Goal: Navigation & Orientation: Find specific page/section

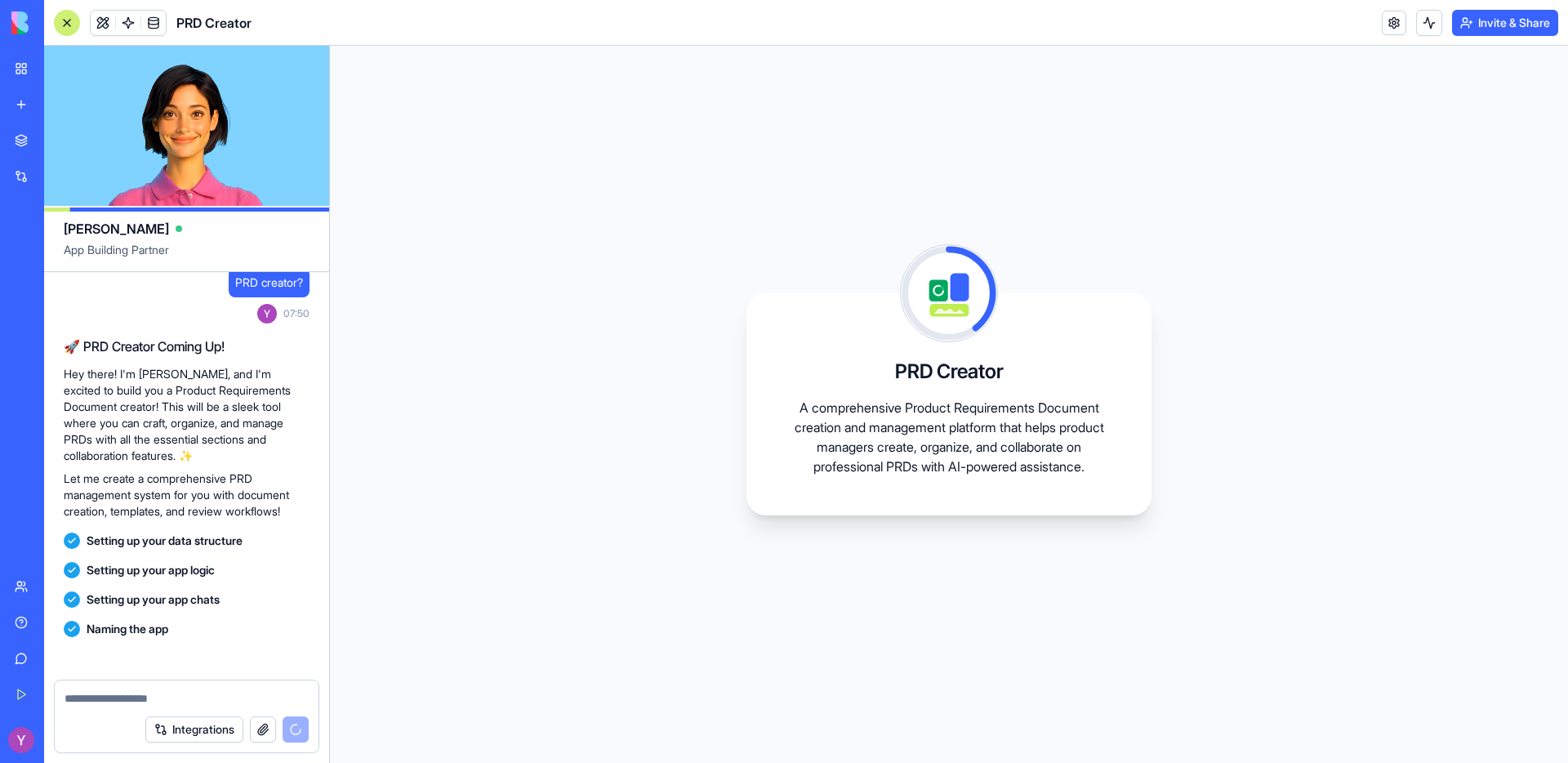
scroll to position [131, 0]
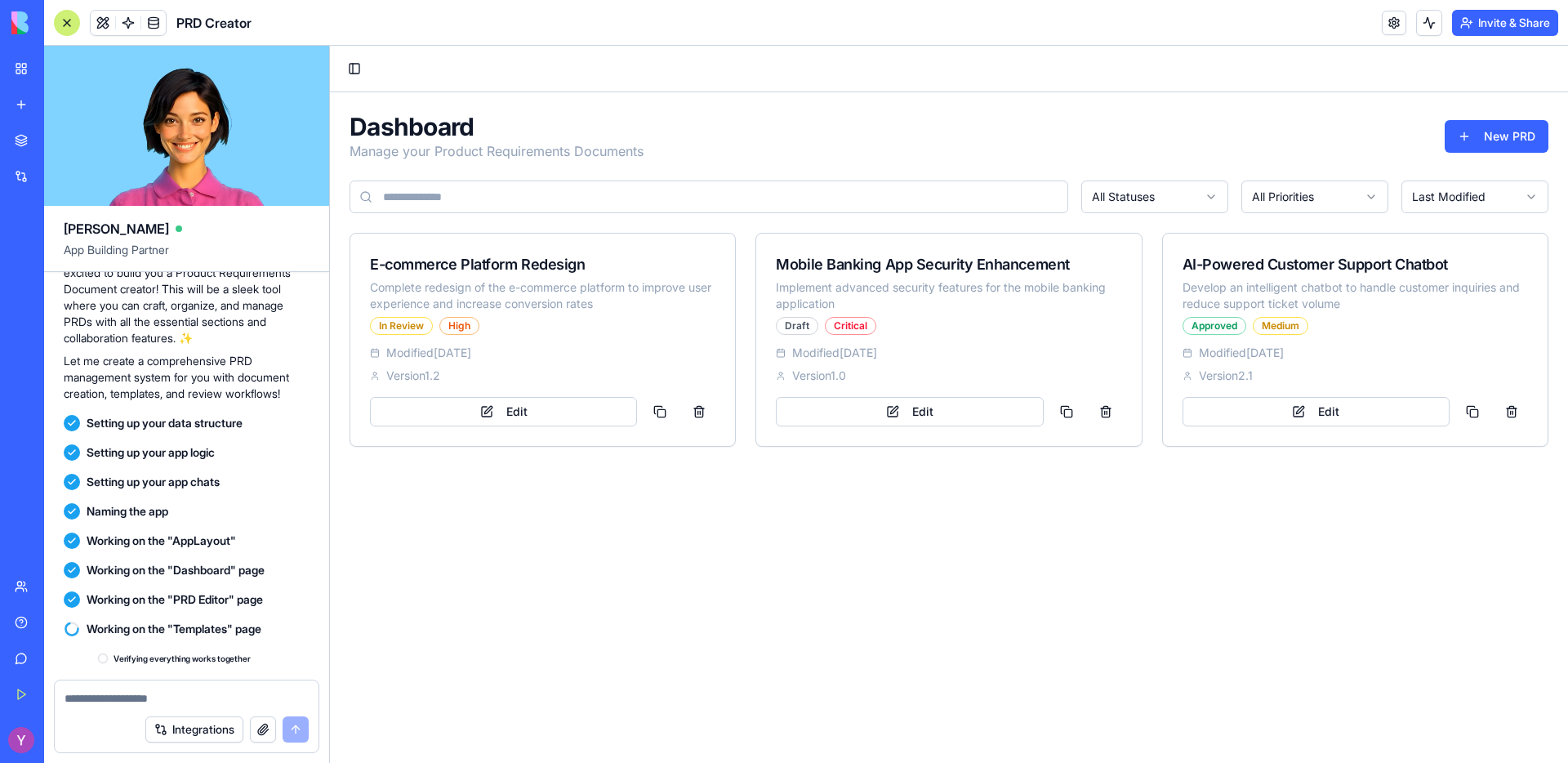
scroll to position [334, 0]
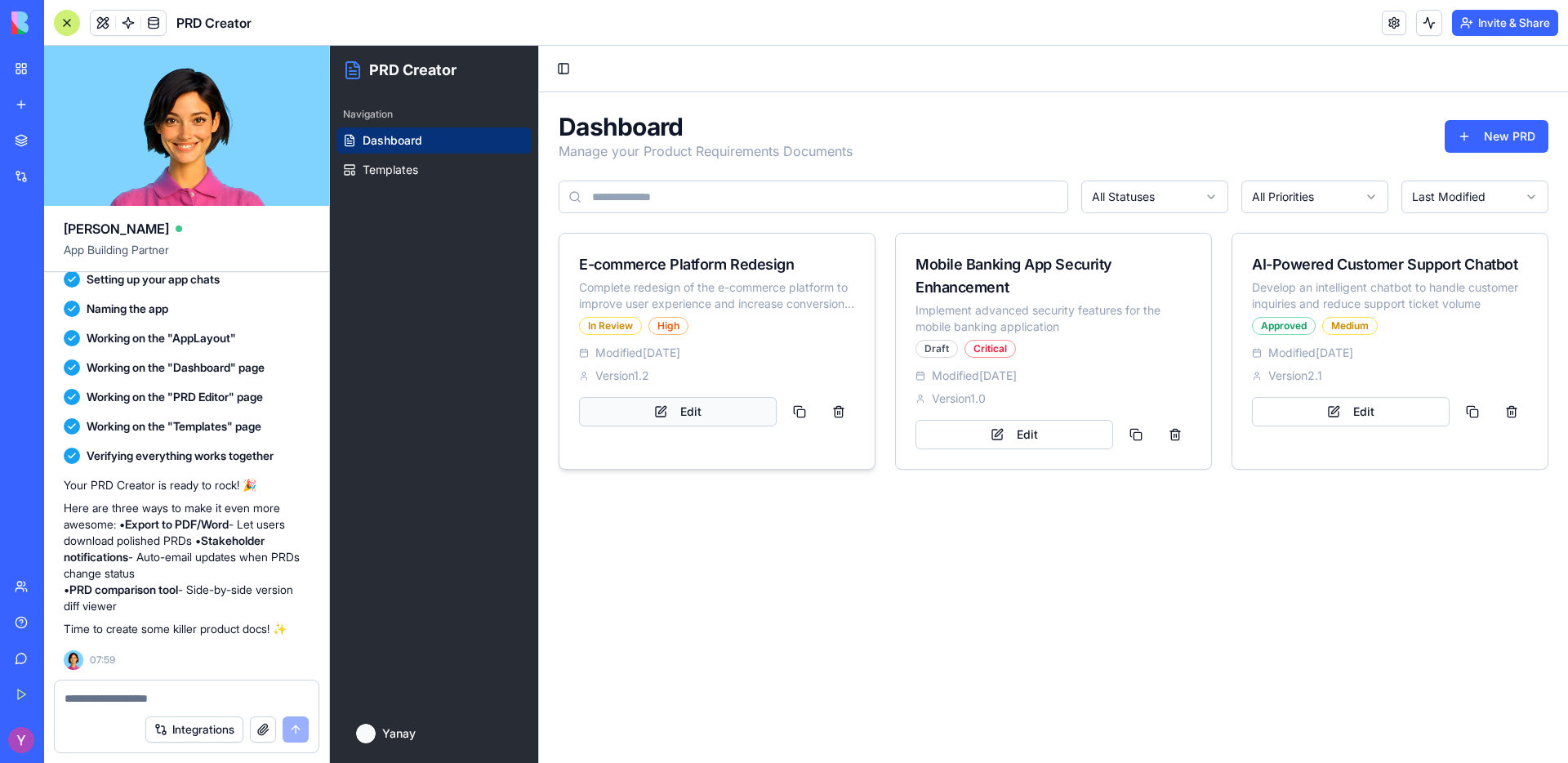
click at [672, 398] on button "Edit" at bounding box center [677, 411] width 198 height 29
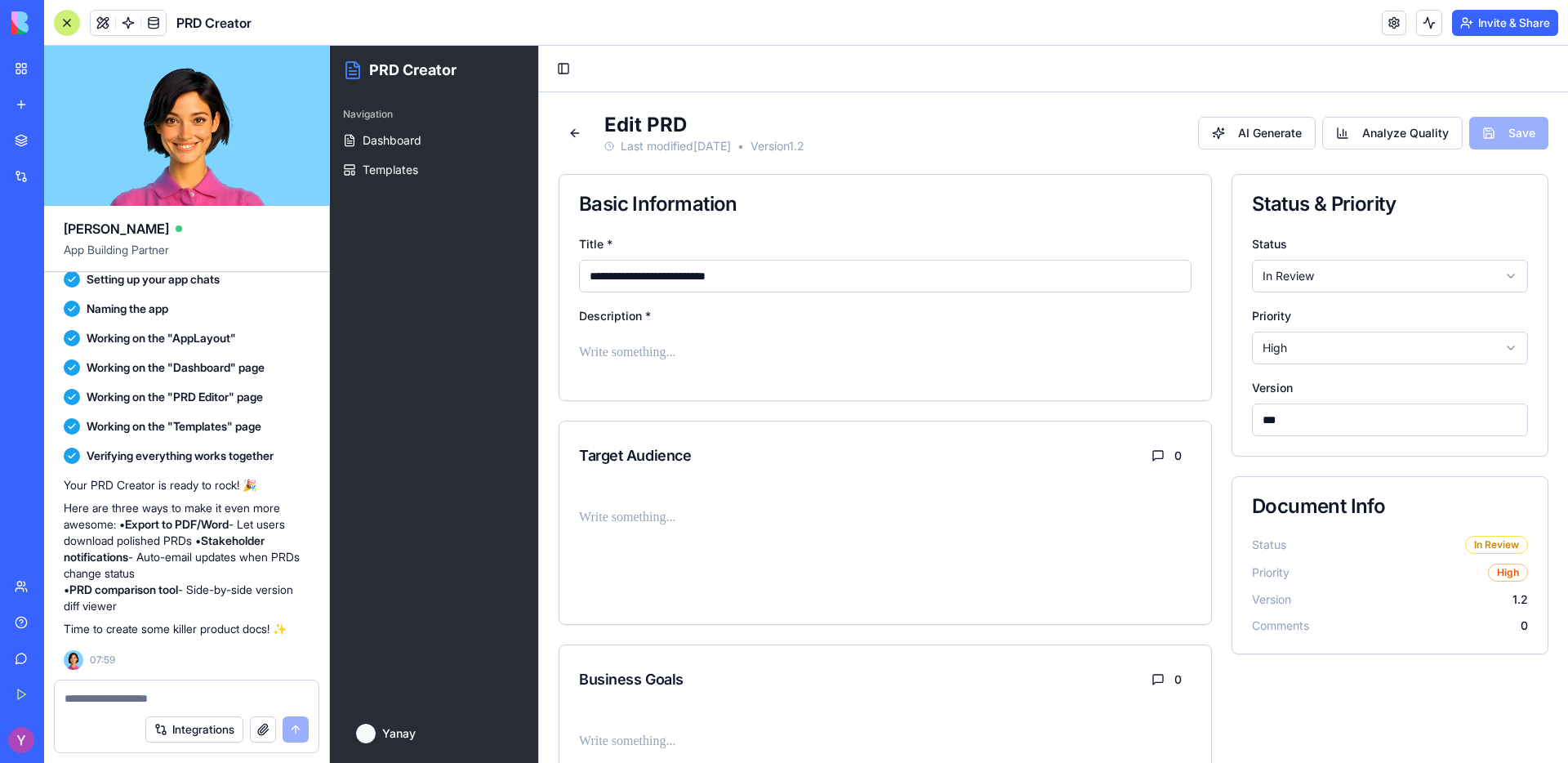
click at [661, 480] on div "Target Audience 0" at bounding box center [885, 456] width 652 height 68
click at [643, 439] on div "Target Audience 0" at bounding box center [885, 456] width 652 height 68
click at [641, 527] on p at bounding box center [885, 517] width 613 height 23
click at [812, 523] on p at bounding box center [885, 517] width 613 height 23
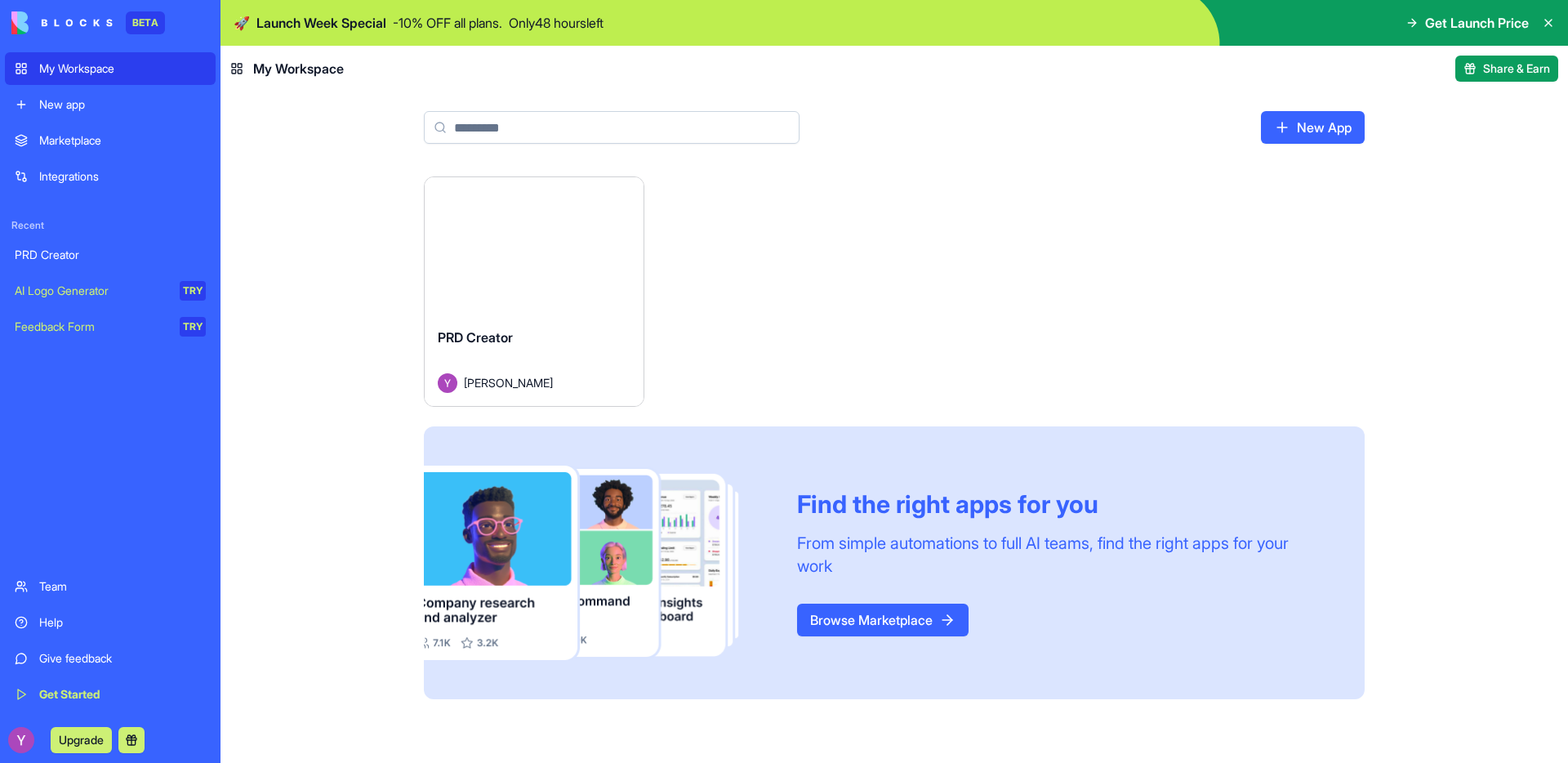
click at [845, 607] on link "Browse Marketplace" at bounding box center [883, 619] width 171 height 33
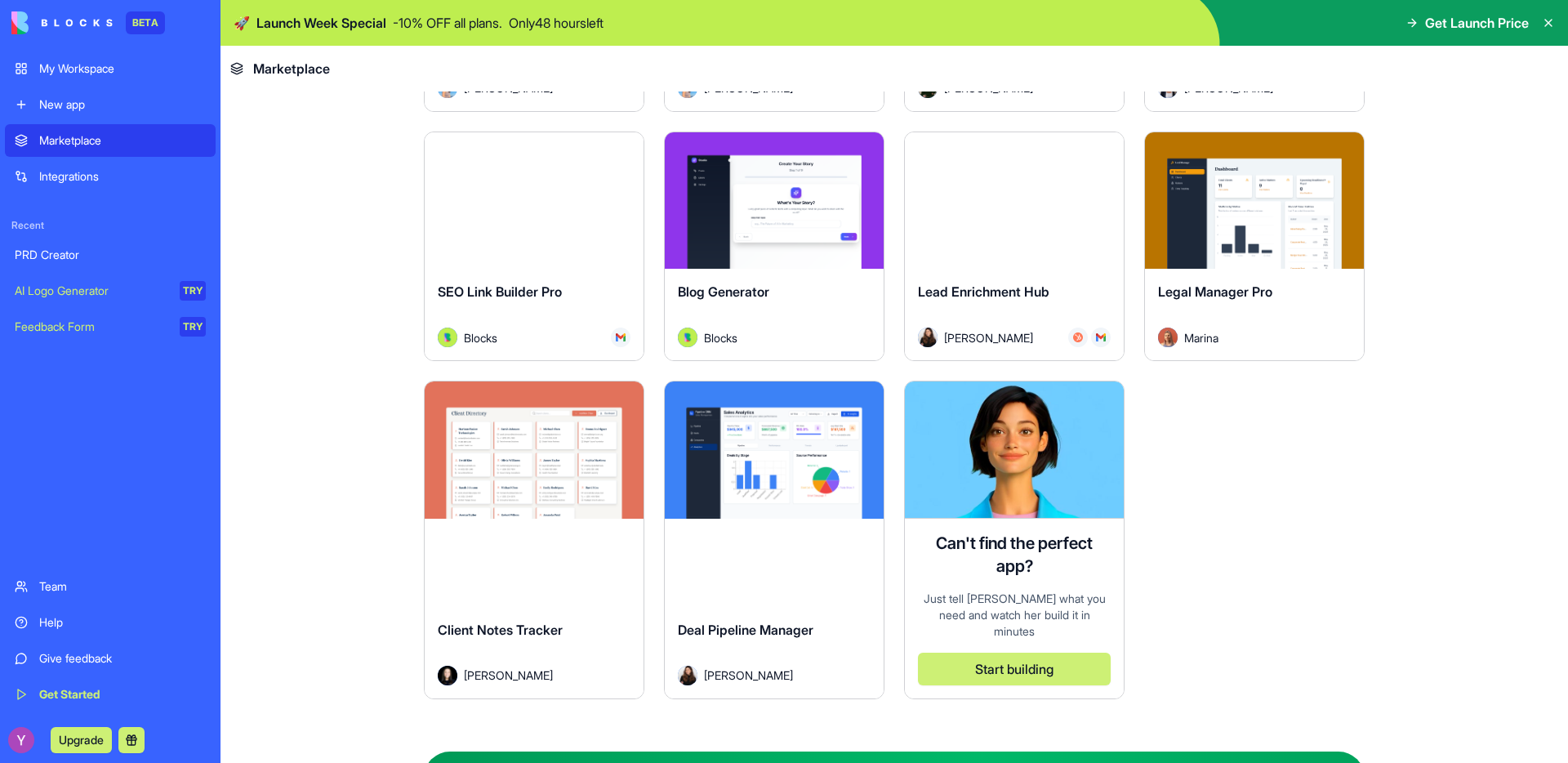
scroll to position [4531, 0]
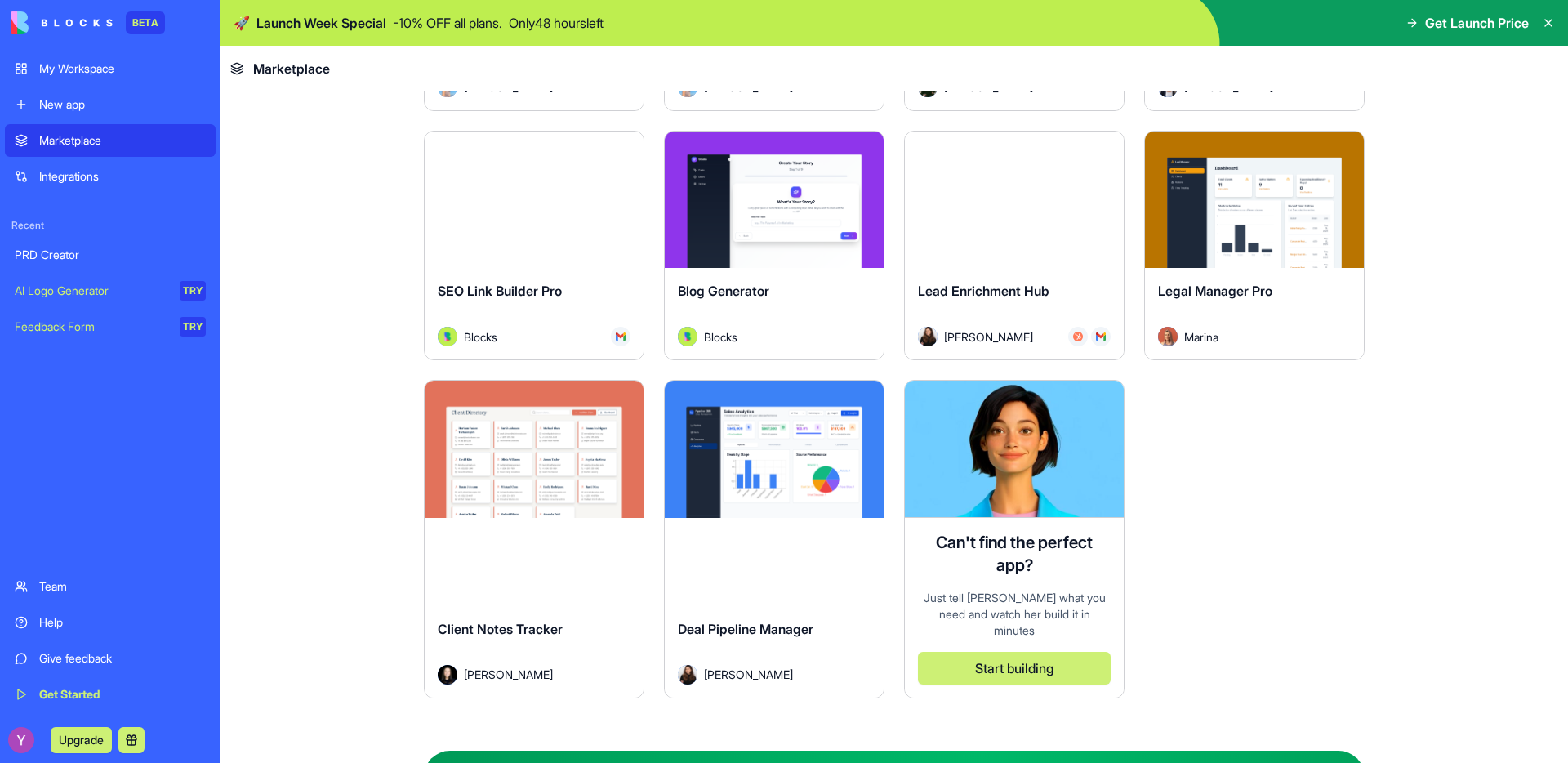
click at [782, 203] on button "Explore" at bounding box center [774, 199] width 123 height 33
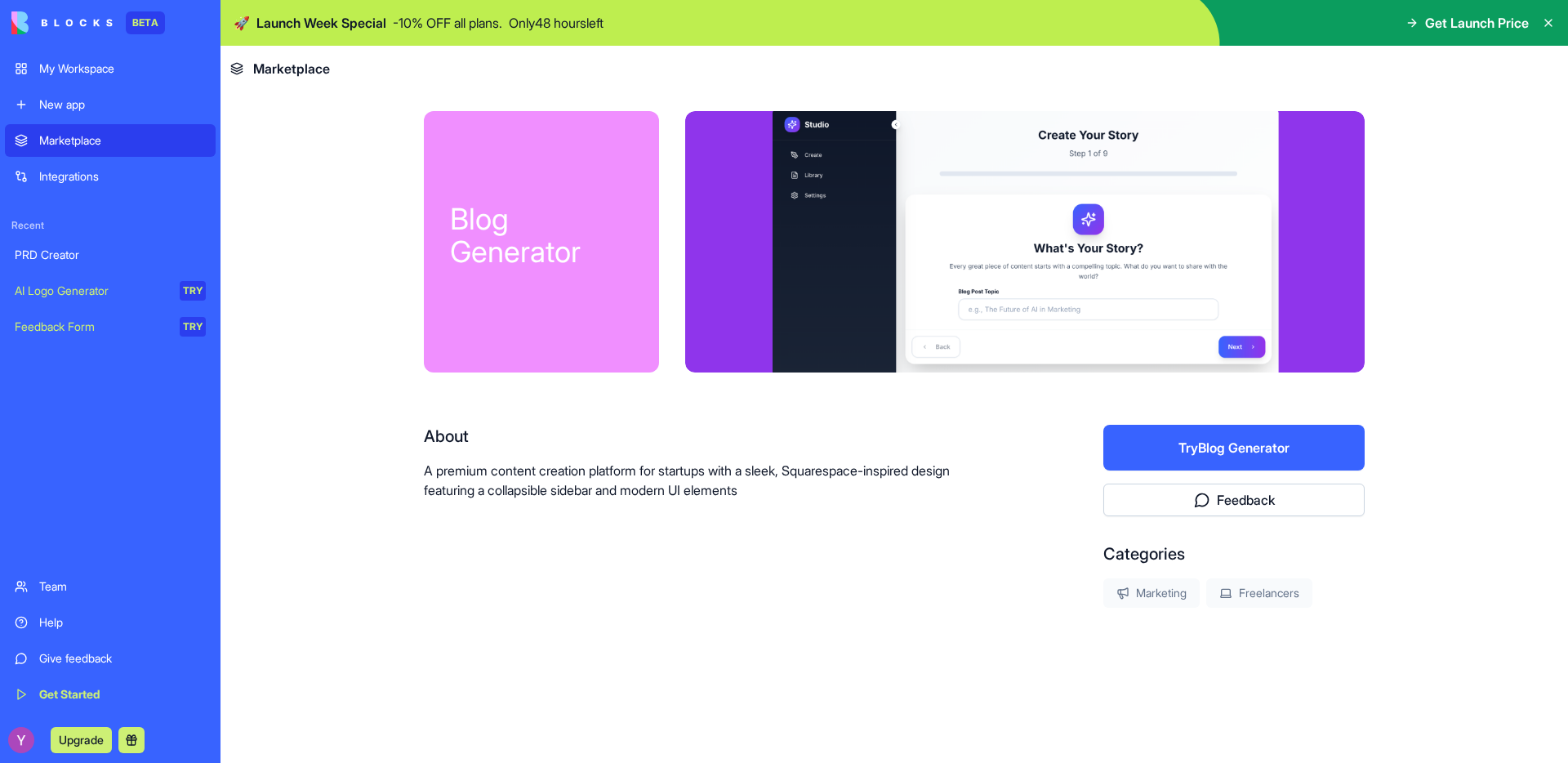
click at [118, 301] on link "AI Logo Generator TRY" at bounding box center [110, 291] width 210 height 33
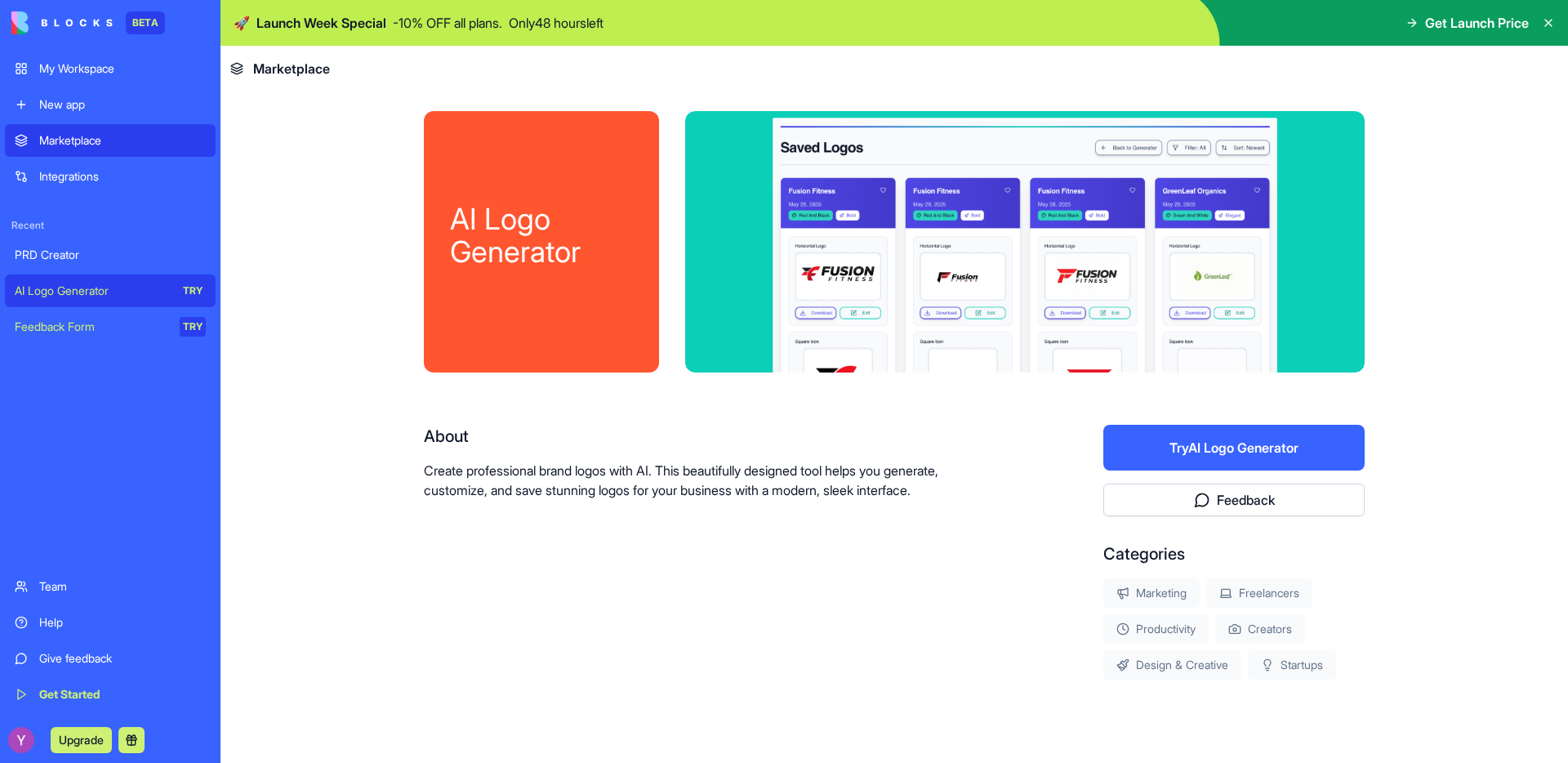
click at [77, 338] on link "Feedback Form TRY" at bounding box center [110, 326] width 210 height 33
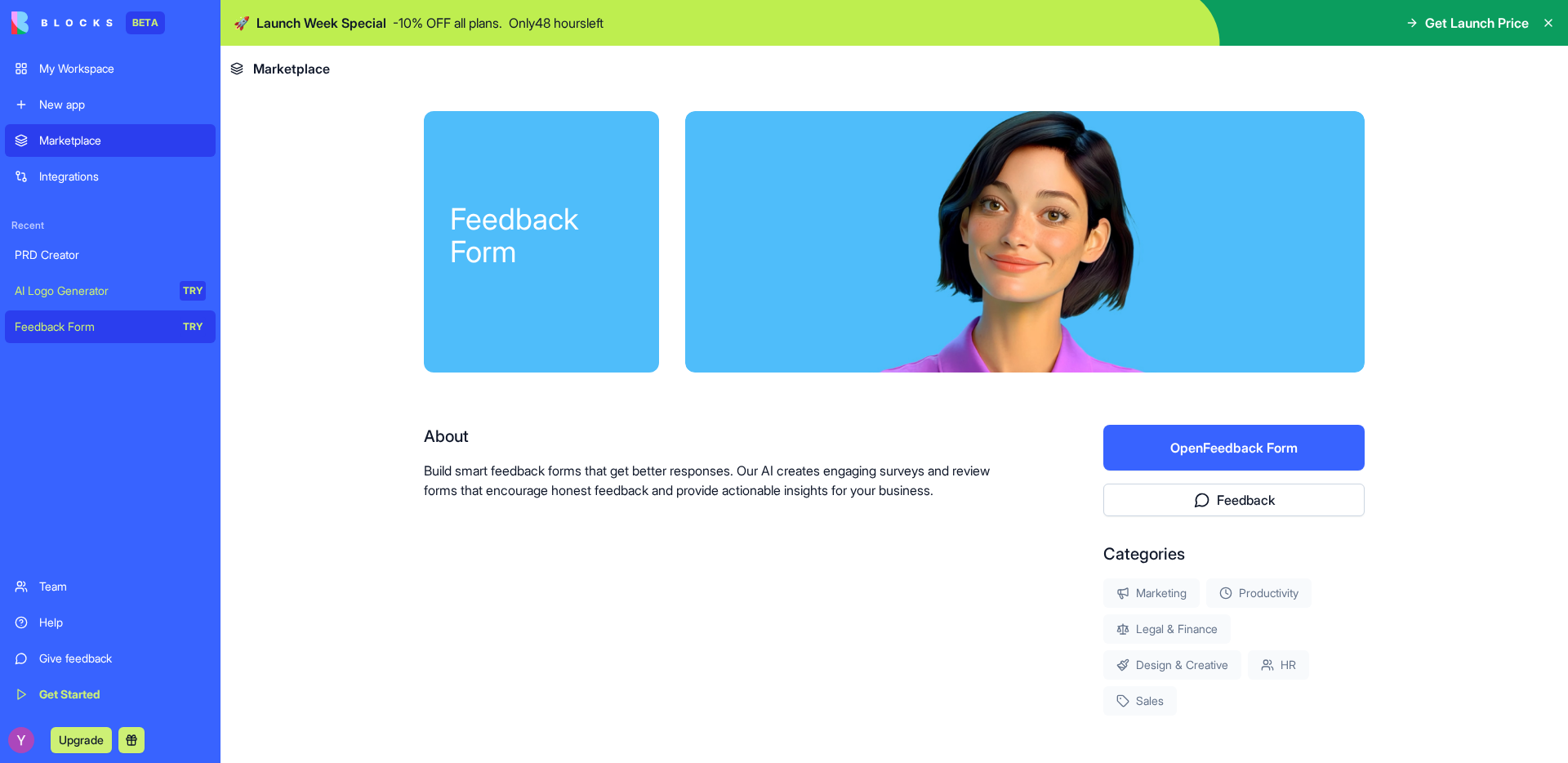
click at [18, 61] on link "My Workspace" at bounding box center [110, 68] width 210 height 33
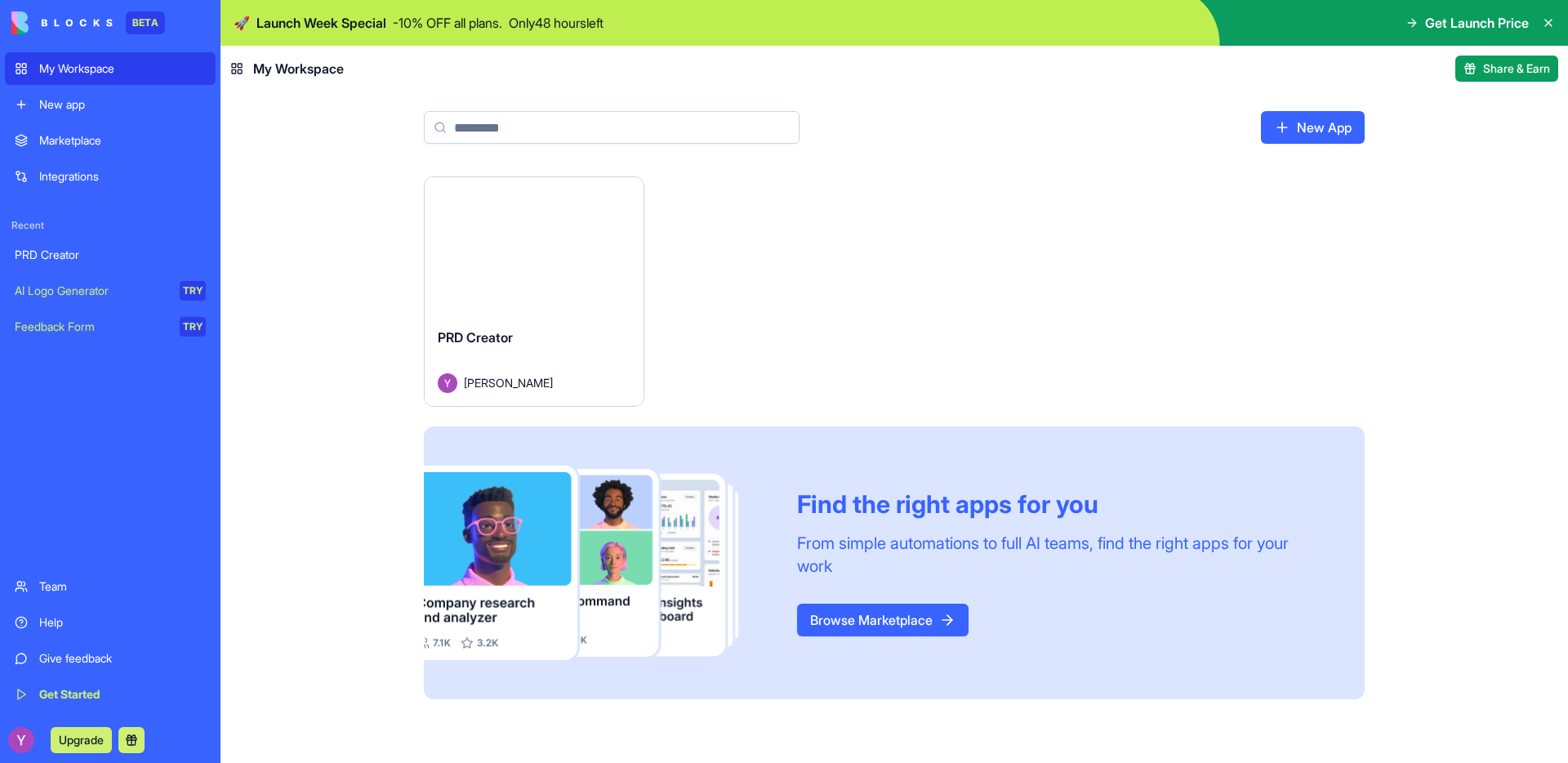
click at [1490, 71] on span "Share & Earn" at bounding box center [1516, 68] width 67 height 17
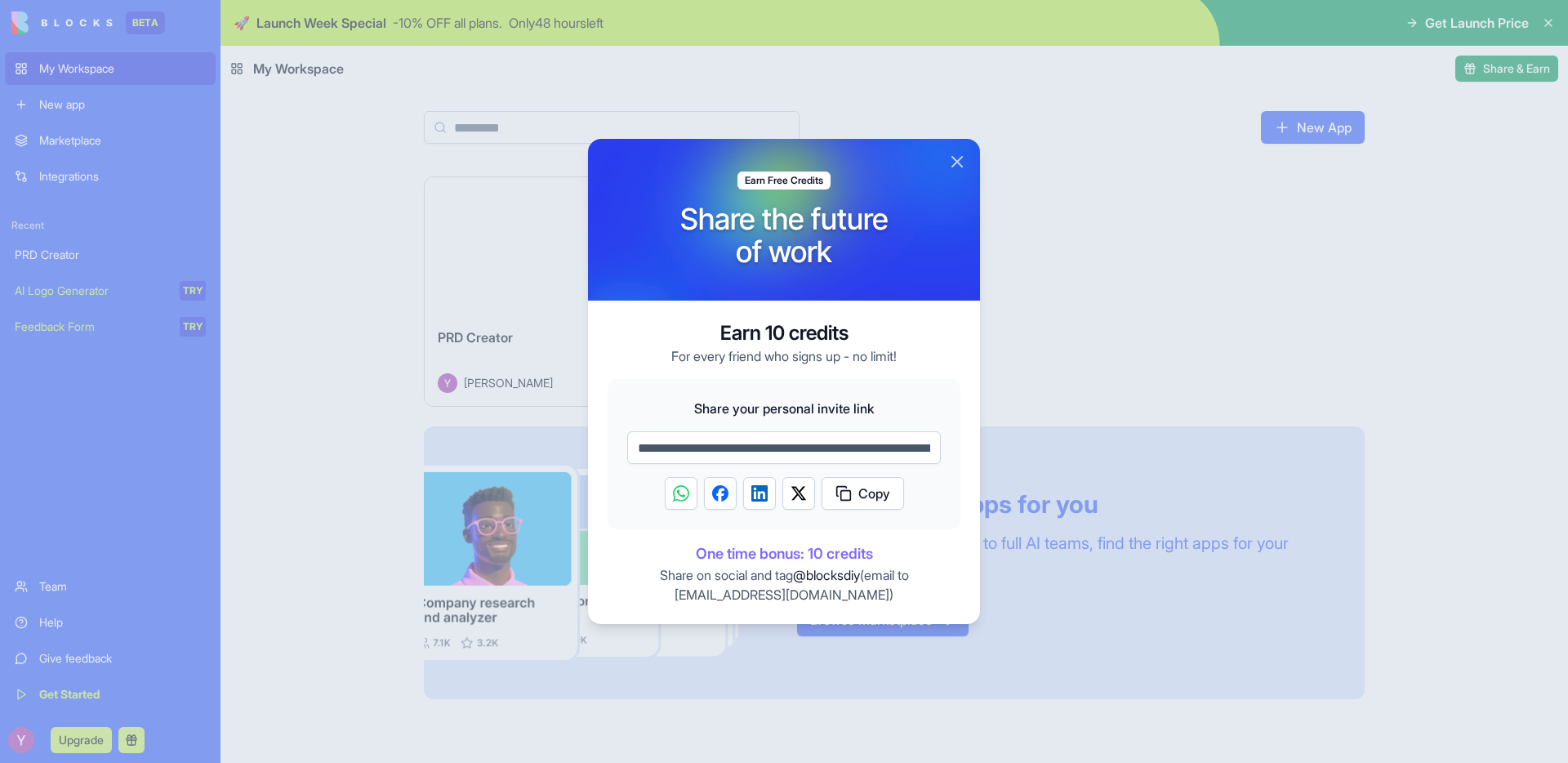
click at [943, 164] on div at bounding box center [938, 155] width 392 height 162
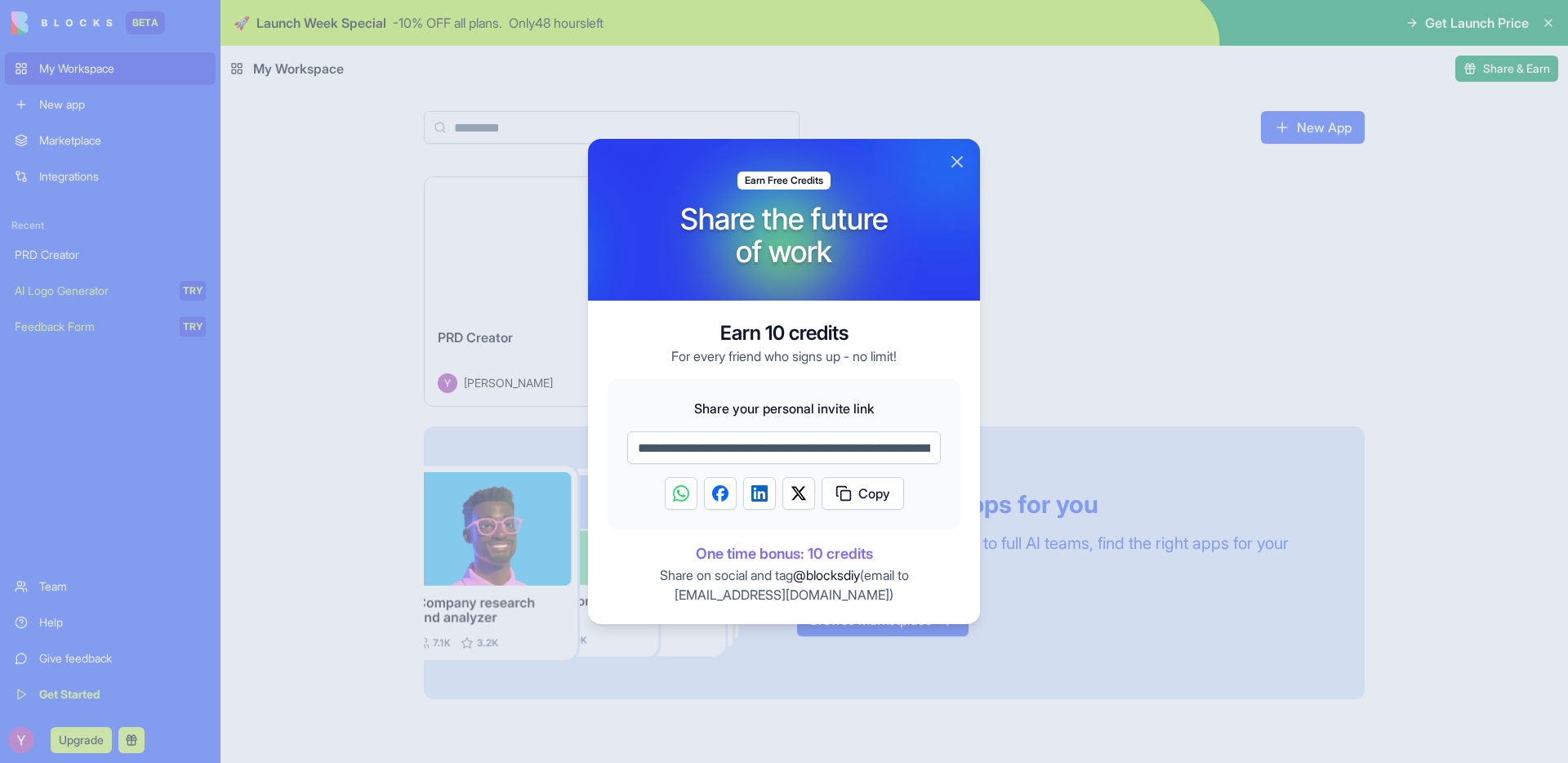
click at [973, 161] on div at bounding box center [948, 162] width 392 height 162
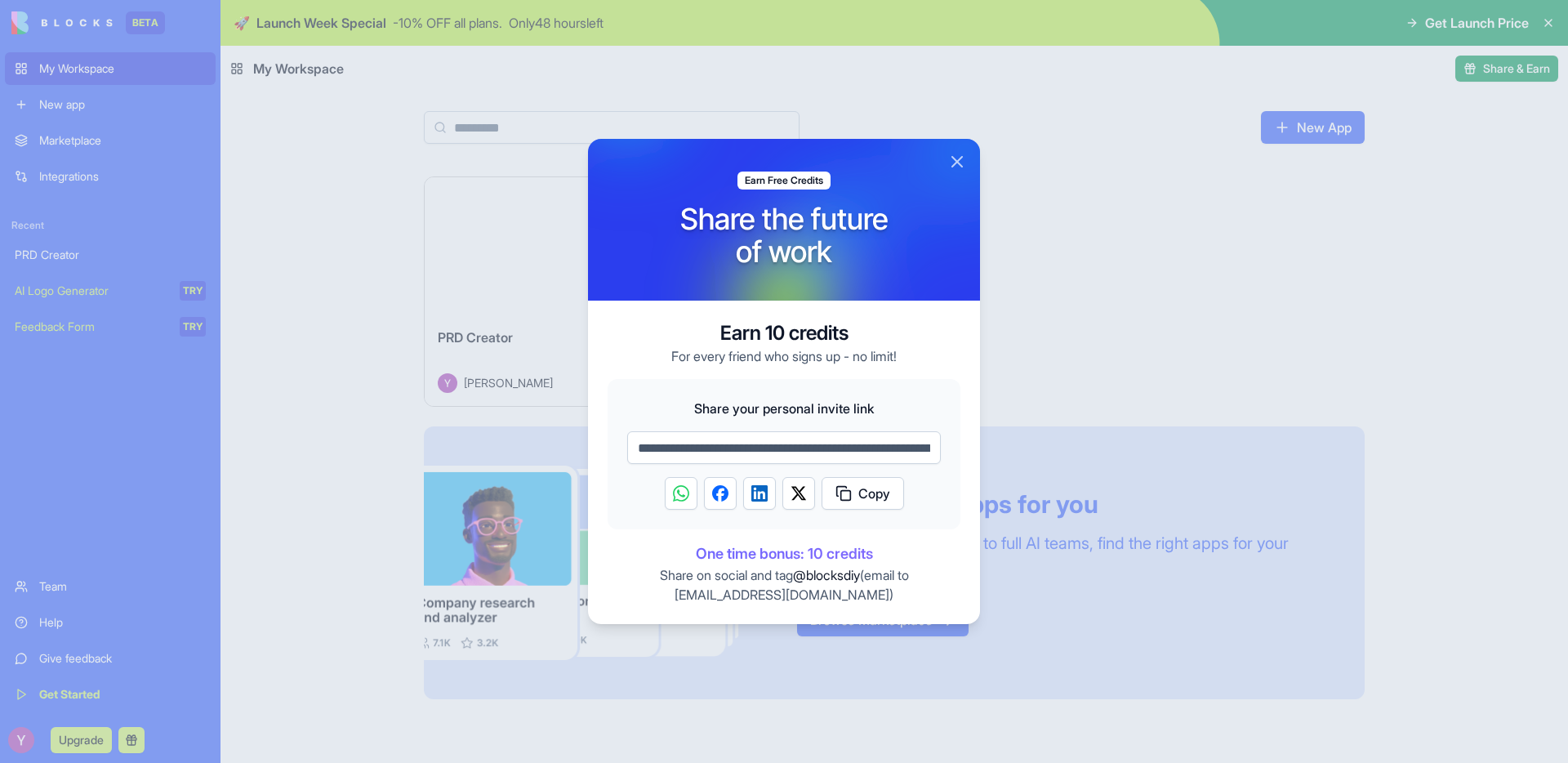
click at [959, 158] on button "Close" at bounding box center [957, 161] width 19 height 19
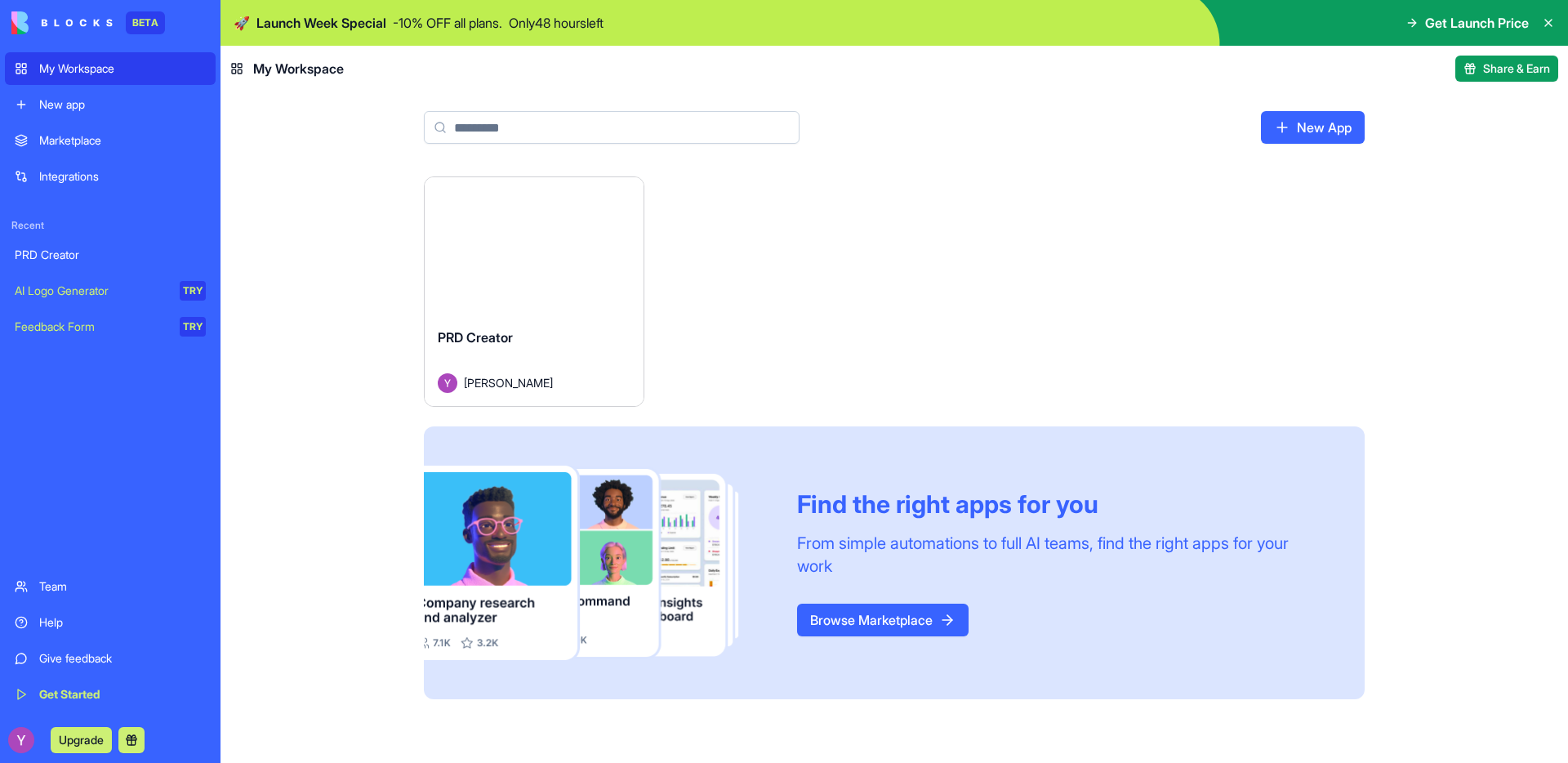
click at [878, 608] on link "Browse Marketplace" at bounding box center [883, 619] width 171 height 33
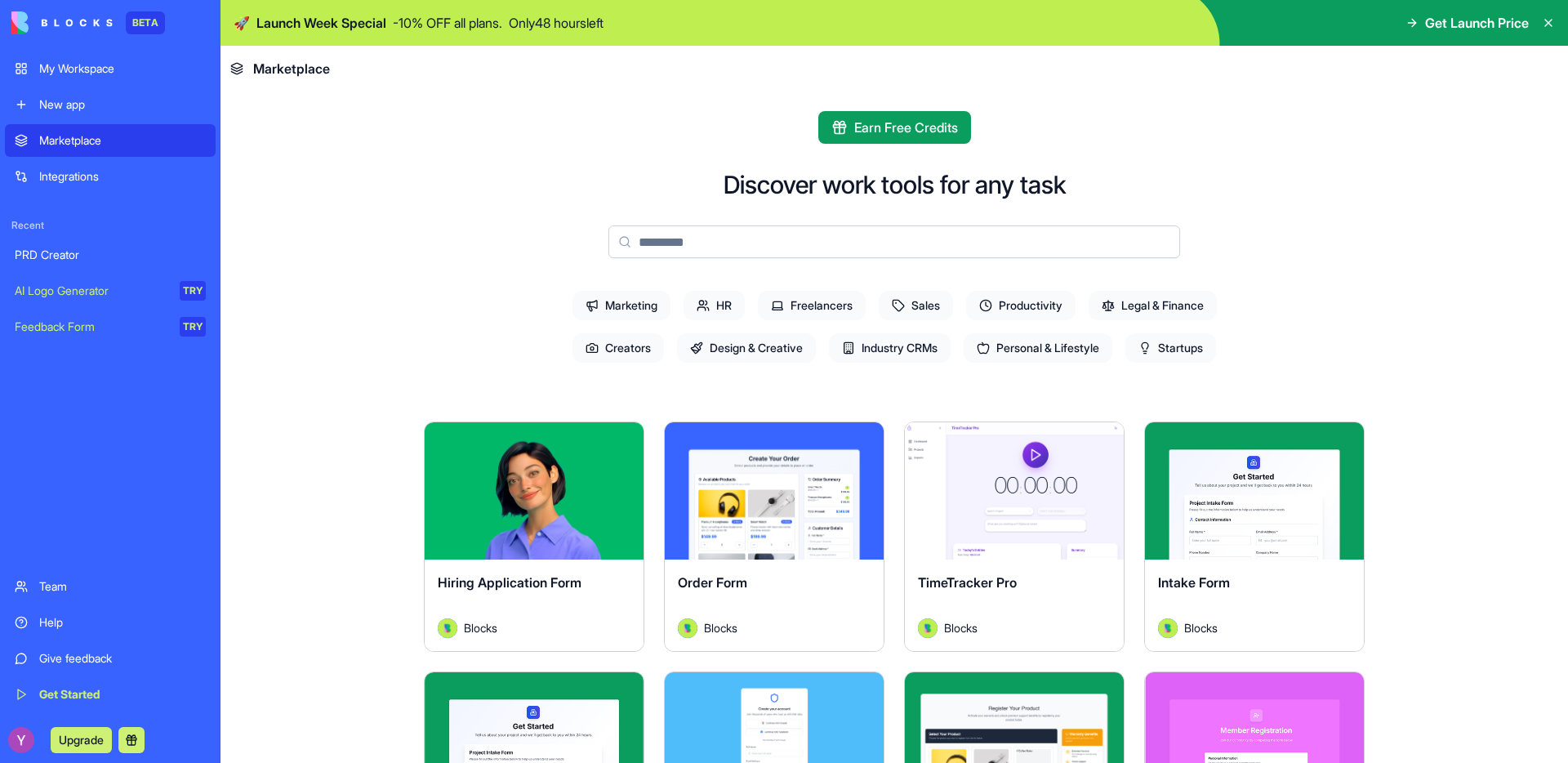
click at [1152, 301] on span "Legal & Finance" at bounding box center [1153, 305] width 129 height 29
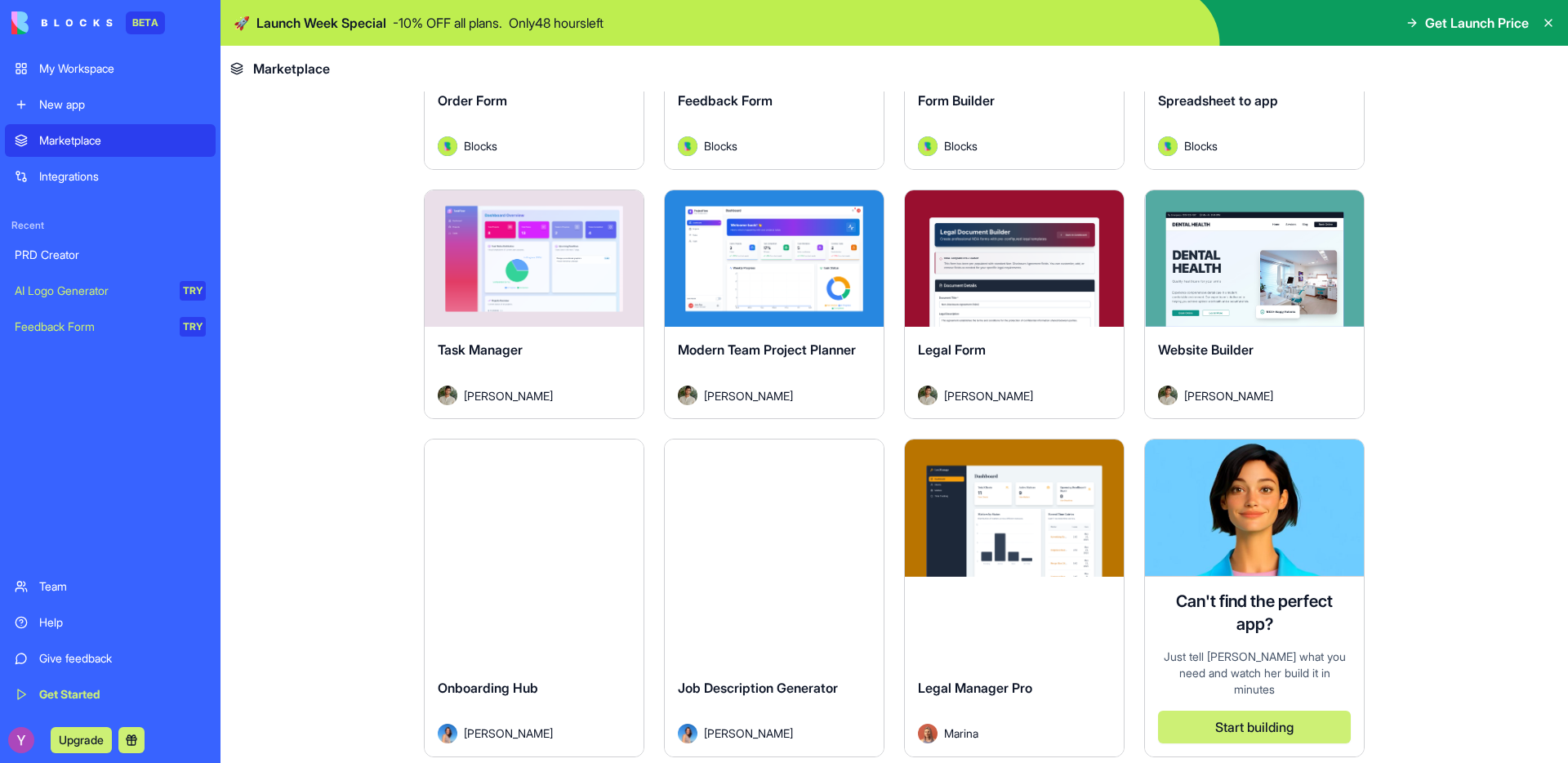
scroll to position [675, 0]
